Goal: Obtain resource: Download file/media

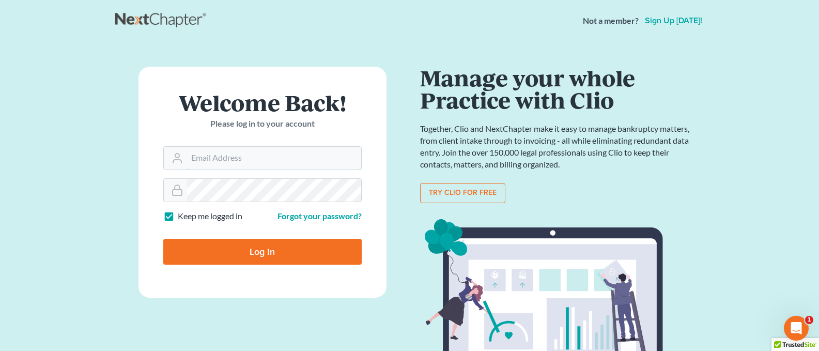
type input "[PERSON_NAME][EMAIL_ADDRESS][DOMAIN_NAME]"
click at [265, 252] on input "Log In" at bounding box center [262, 252] width 198 height 26
type input "Thinking..."
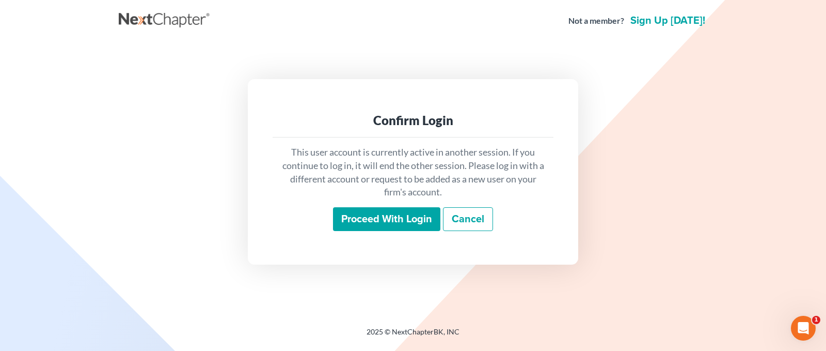
click at [393, 222] on input "Proceed with login" at bounding box center [386, 219] width 107 height 24
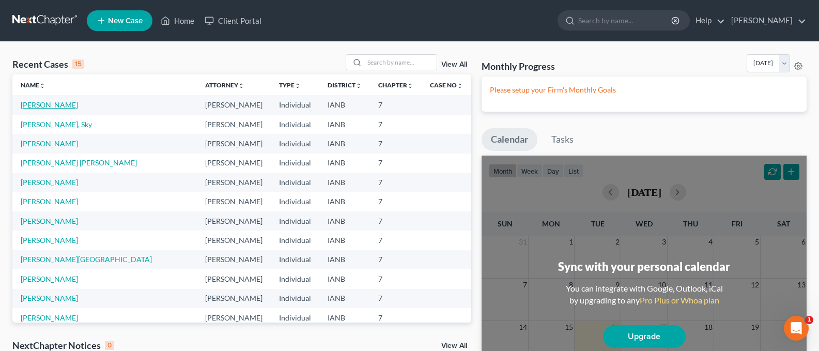
click at [47, 104] on link "[PERSON_NAME]" at bounding box center [49, 104] width 57 height 9
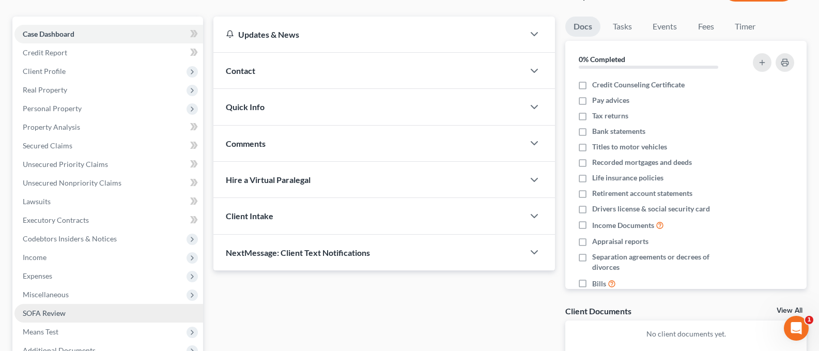
scroll to position [198, 0]
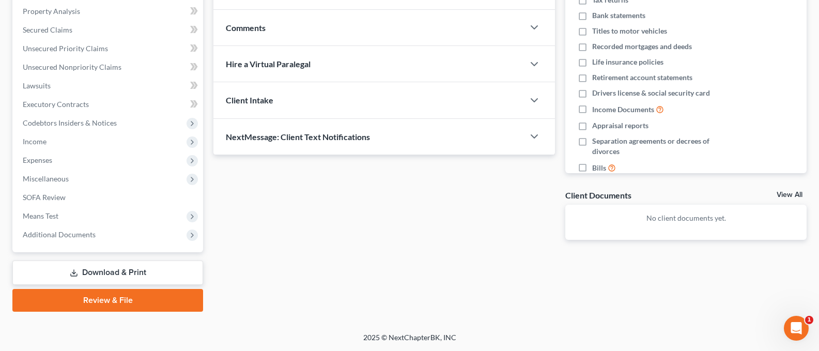
click at [108, 269] on link "Download & Print" at bounding box center [107, 272] width 191 height 24
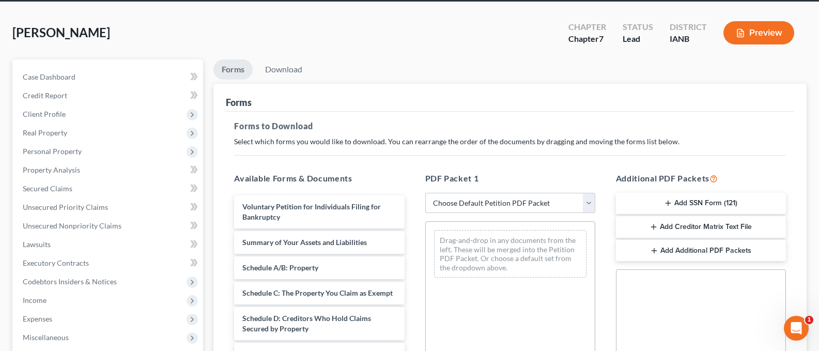
scroll to position [43, 0]
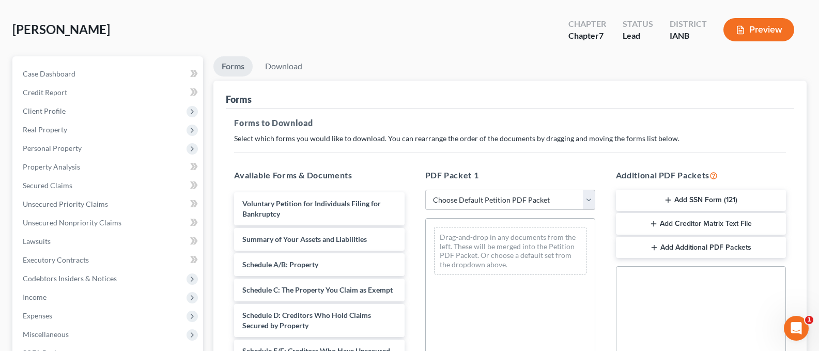
click at [679, 220] on button "Add Creditor Matrix Text File" at bounding box center [701, 224] width 170 height 22
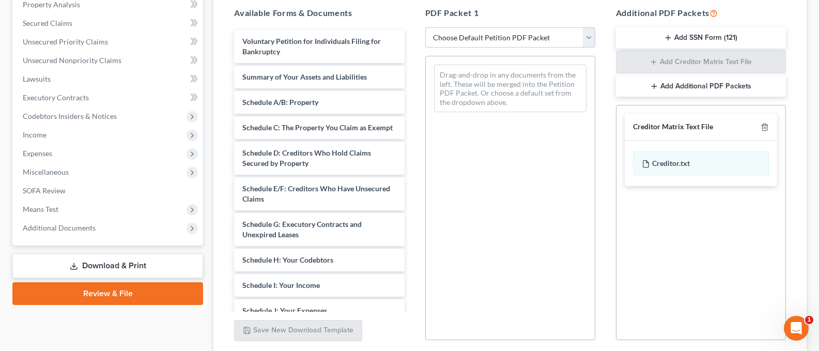
scroll to position [206, 0]
click at [656, 165] on div "Creditor.txt" at bounding box center [701, 163] width 136 height 24
click at [668, 162] on div "Creditor.txt" at bounding box center [701, 163] width 136 height 24
click at [662, 161] on div "Creditor.txt" at bounding box center [701, 163] width 136 height 24
click at [585, 36] on select "Choose Default Petition PDF Packet Complete Bankruptcy Petition (all forms and …" at bounding box center [510, 37] width 170 height 21
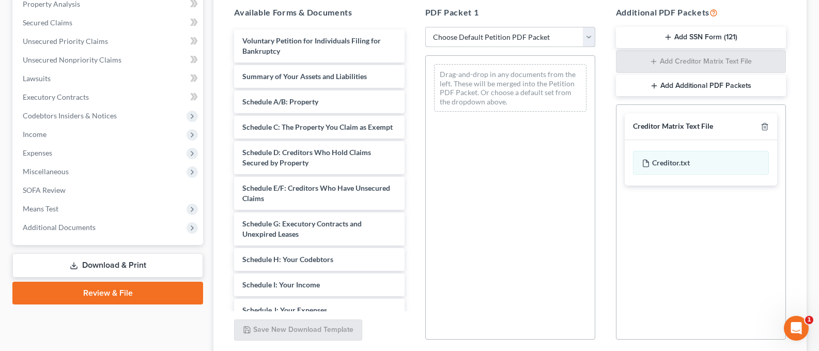
select select "0"
click at [425, 27] on select "Choose Default Petition PDF Packet Complete Bankruptcy Petition (all forms and …" at bounding box center [510, 37] width 170 height 21
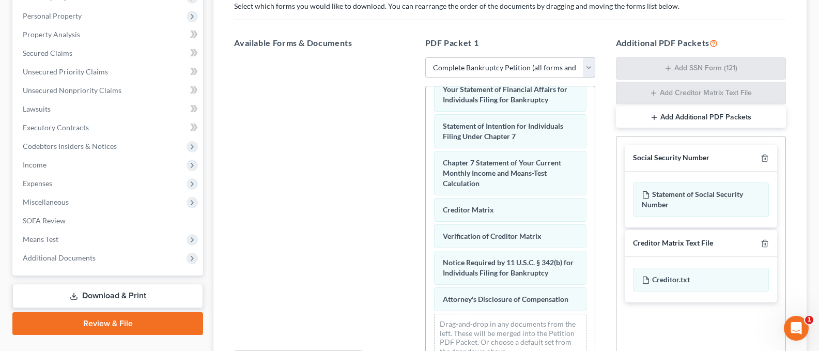
scroll to position [182, 0]
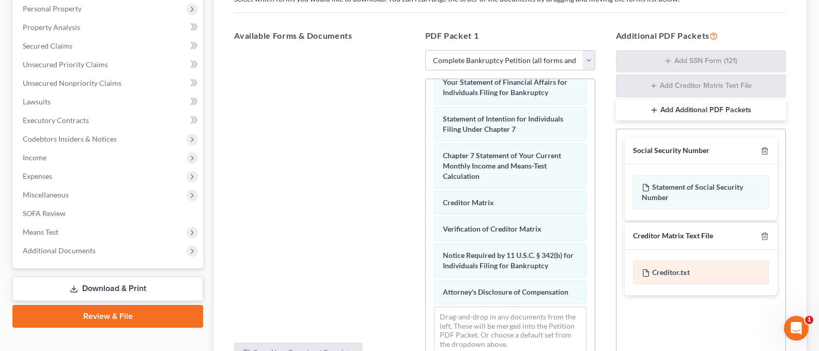
click at [665, 269] on div "Creditor.txt" at bounding box center [701, 272] width 136 height 24
click at [655, 268] on div "Creditor.txt" at bounding box center [701, 272] width 136 height 24
click at [717, 270] on div "Creditor.txt" at bounding box center [701, 272] width 136 height 24
click at [679, 235] on div "Creditor Matrix Text File" at bounding box center [673, 236] width 80 height 10
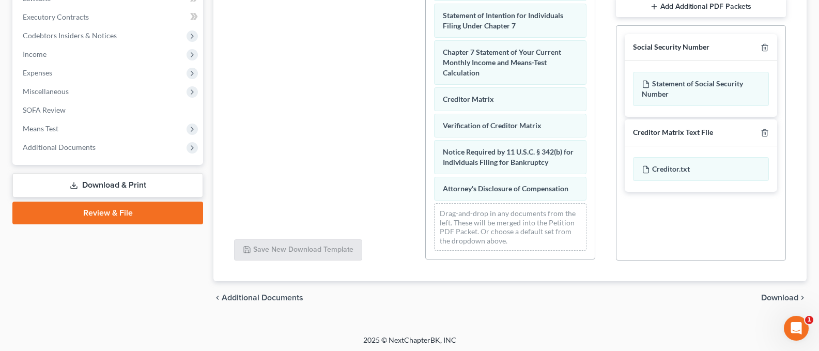
scroll to position [288, 0]
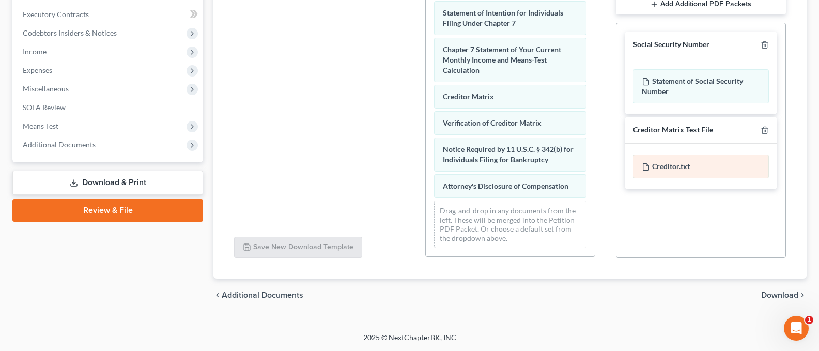
click at [670, 162] on div "Creditor.txt" at bounding box center [701, 166] width 136 height 24
click at [792, 294] on span "Download" at bounding box center [779, 295] width 37 height 8
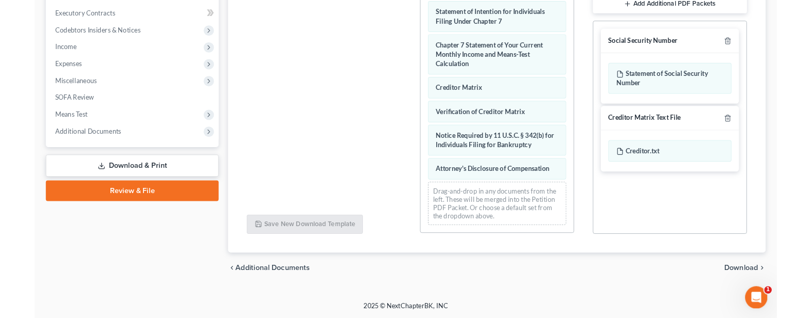
scroll to position [198, 0]
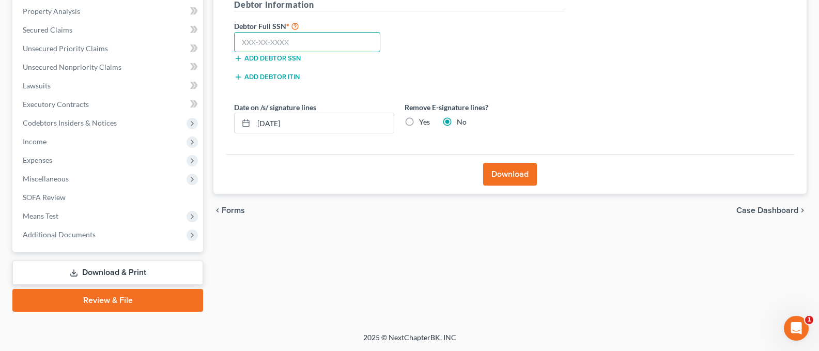
click at [261, 41] on input "text" at bounding box center [307, 42] width 146 height 21
type input "484-94-0679"
click at [504, 170] on button "Download" at bounding box center [510, 174] width 54 height 23
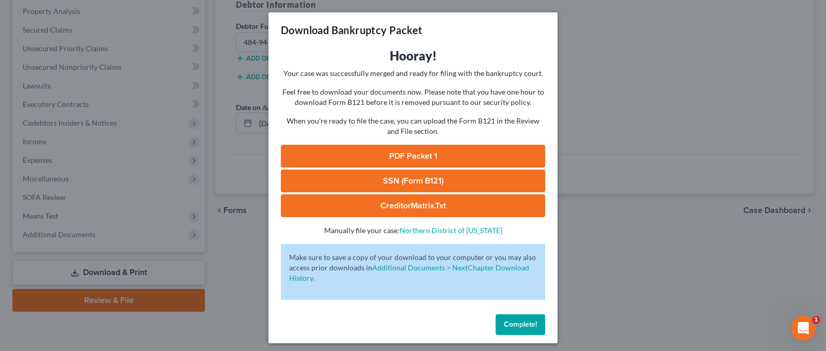
click at [396, 205] on link "CreditorMatrix.txt" at bounding box center [413, 205] width 264 height 23
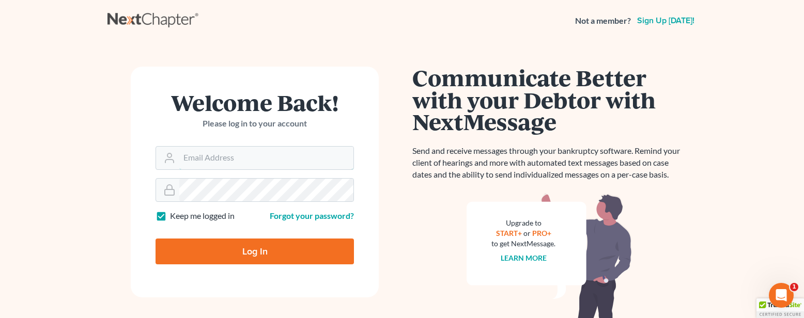
type input "[PERSON_NAME][EMAIL_ADDRESS][DOMAIN_NAME]"
click at [252, 255] on input "Log In" at bounding box center [254, 252] width 198 height 26
type input "Thinking..."
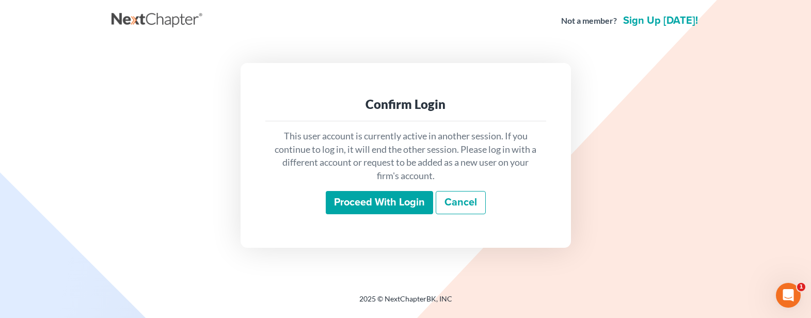
click at [370, 212] on input "Proceed with login" at bounding box center [379, 203] width 107 height 24
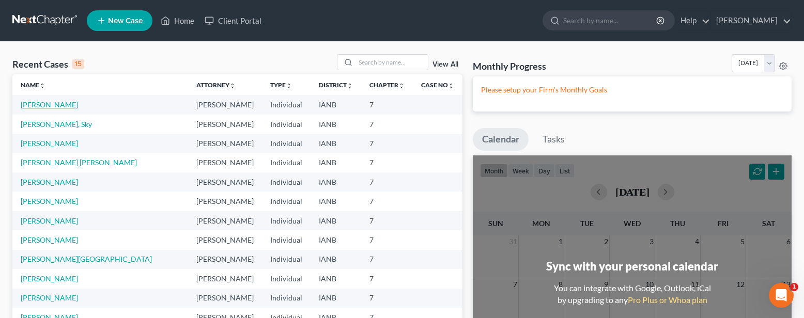
click at [38, 106] on link "[PERSON_NAME]" at bounding box center [49, 104] width 57 height 9
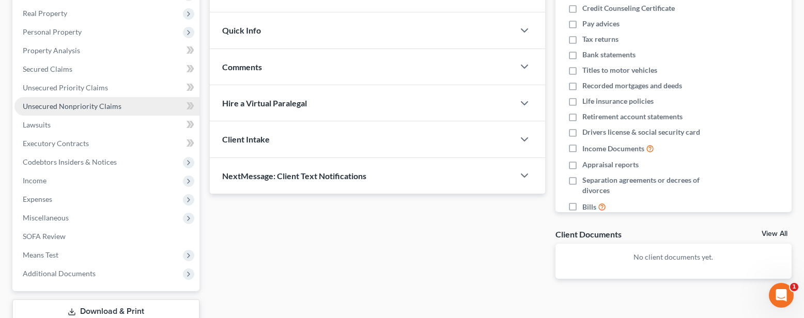
scroll to position [231, 0]
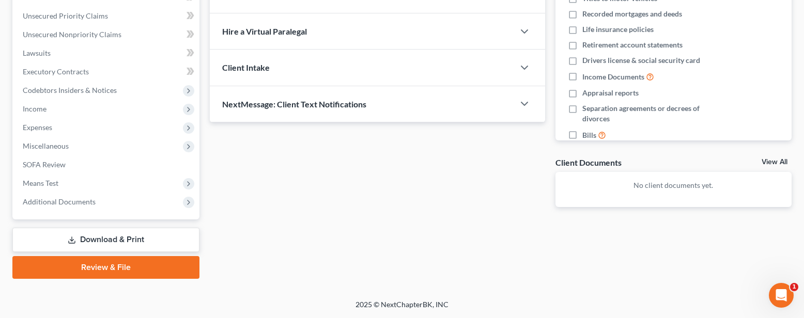
click at [123, 236] on link "Download & Print" at bounding box center [105, 240] width 187 height 24
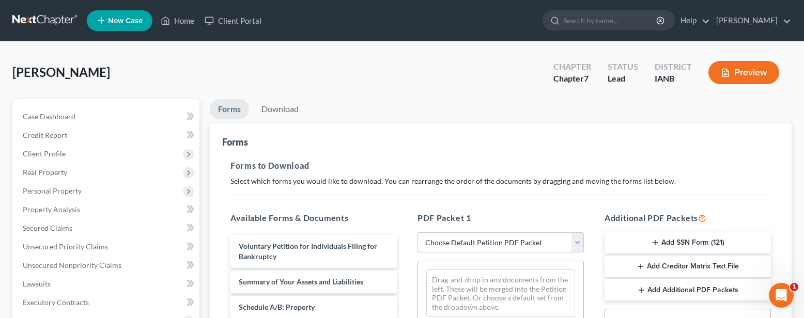
click at [573, 242] on select "Choose Default Petition PDF Packet Complete Bankruptcy Petition (all forms and …" at bounding box center [500, 242] width 166 height 21
select select "0"
click at [417, 232] on select "Choose Default Petition PDF Packet Complete Bankruptcy Petition (all forms and …" at bounding box center [500, 242] width 166 height 21
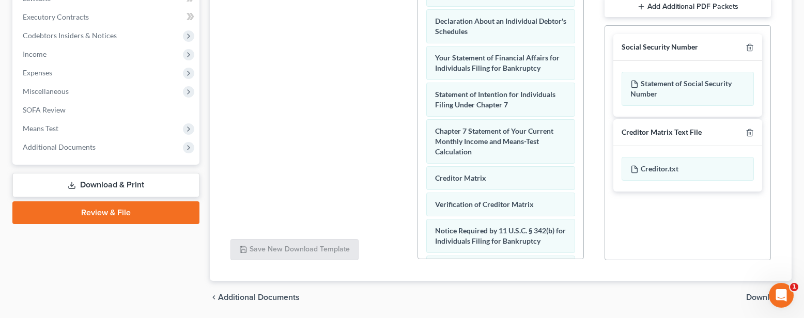
scroll to position [321, 0]
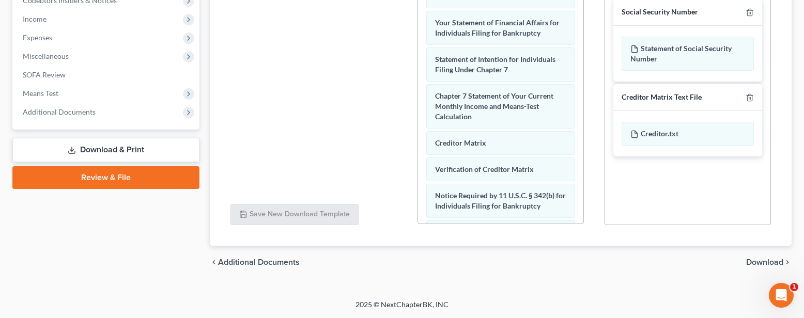
click at [763, 263] on span "Download" at bounding box center [764, 262] width 37 height 8
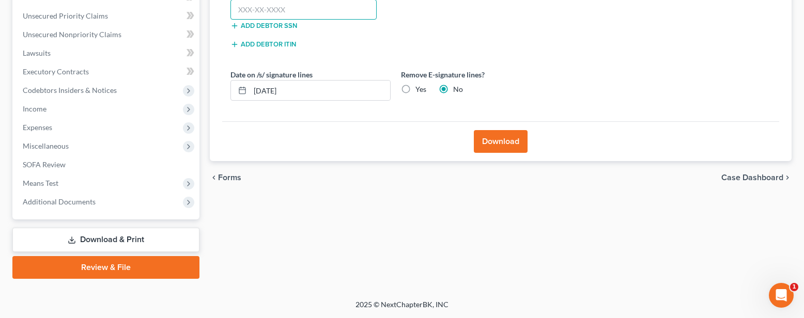
click at [272, 9] on input "text" at bounding box center [303, 9] width 146 height 21
type input "484-94-0679"
click at [503, 137] on button "Download" at bounding box center [501, 141] width 54 height 23
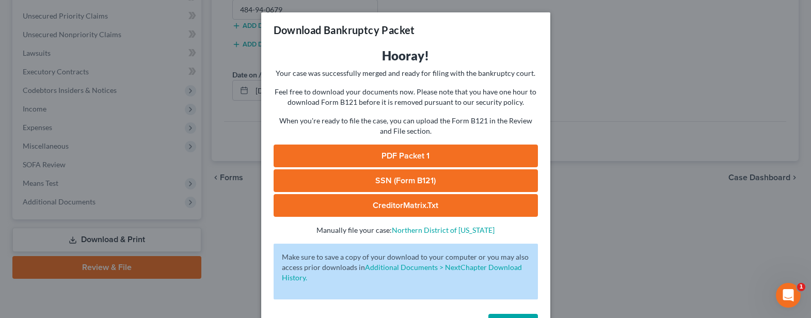
click at [385, 153] on link "PDF Packet 1" at bounding box center [406, 156] width 264 height 23
